Goal: Task Accomplishment & Management: Use online tool/utility

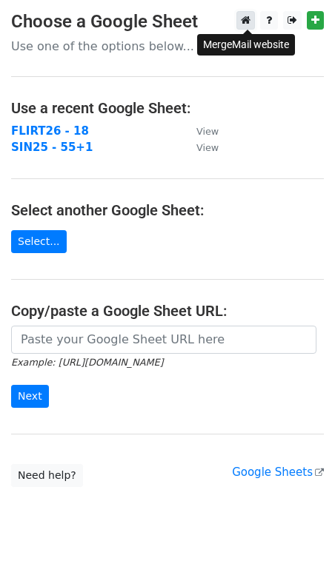
click at [250, 19] on icon at bounding box center [246, 20] width 10 height 10
click at [39, 152] on strong "SIN25 - 55+1" at bounding box center [51, 147] width 81 height 13
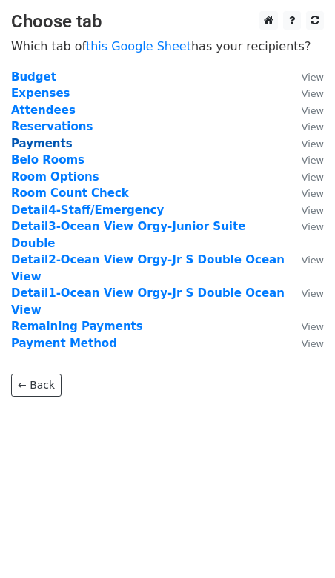
click at [40, 140] on strong "Payments" at bounding box center [41, 143] width 61 height 13
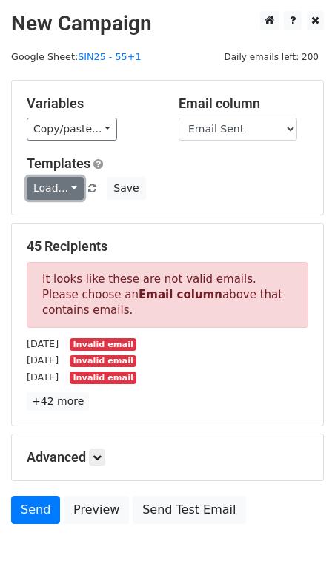
click at [53, 186] on link "Load..." at bounding box center [55, 188] width 57 height 23
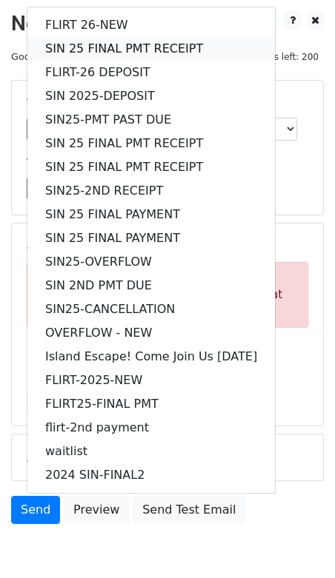
click at [81, 46] on link "SIN 25 FINAL PMT RECEIPT" at bounding box center [150, 49] width 247 height 24
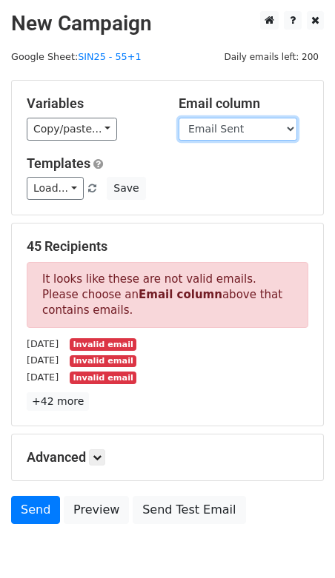
click at [221, 128] on select "Guest Date Type Method AmountDue AmountPaid TransactionFeeOverride TransactionF…" at bounding box center [238, 129] width 119 height 23
select select "Recipient"
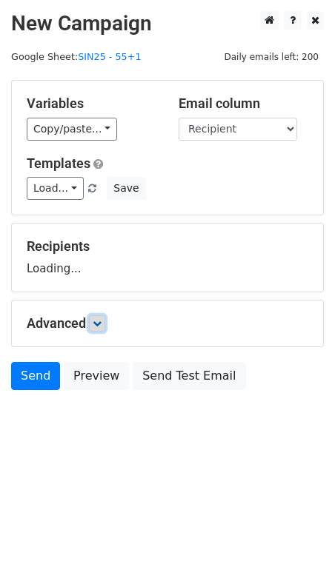
click at [99, 323] on icon at bounding box center [97, 323] width 9 height 9
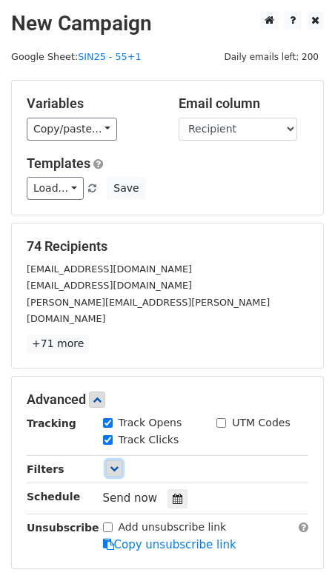
click at [107, 461] on link at bounding box center [114, 469] width 16 height 16
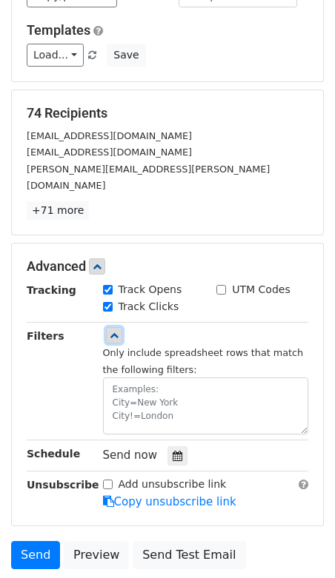
scroll to position [139, 0]
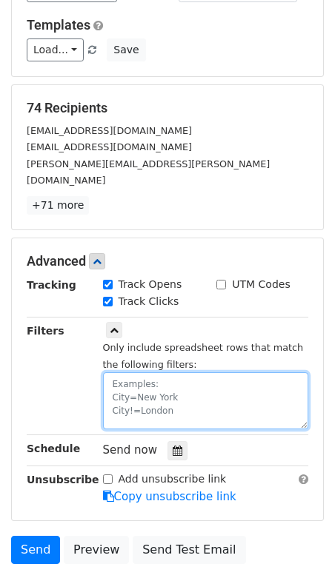
click at [135, 373] on textarea at bounding box center [206, 401] width 206 height 57
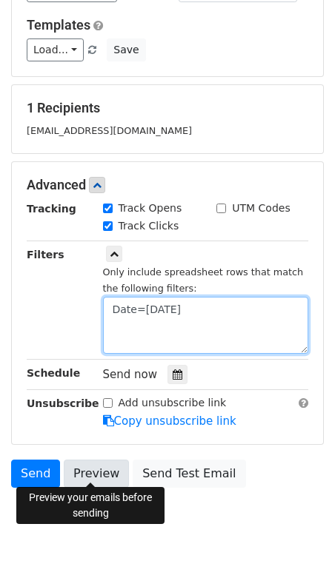
type textarea "Date=[DATE]"
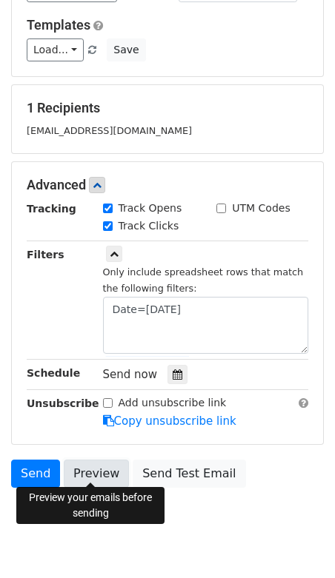
click at [86, 469] on link "Preview" at bounding box center [96, 474] width 65 height 28
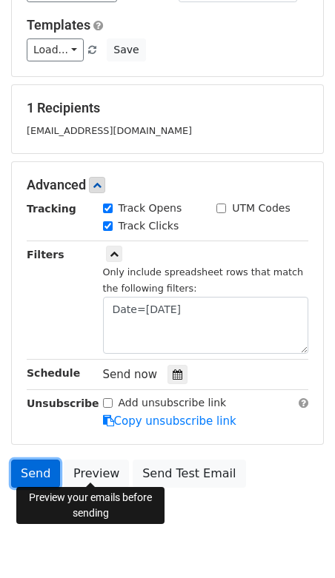
click at [31, 467] on link "Send" at bounding box center [35, 474] width 49 height 28
